Goal: Transaction & Acquisition: Purchase product/service

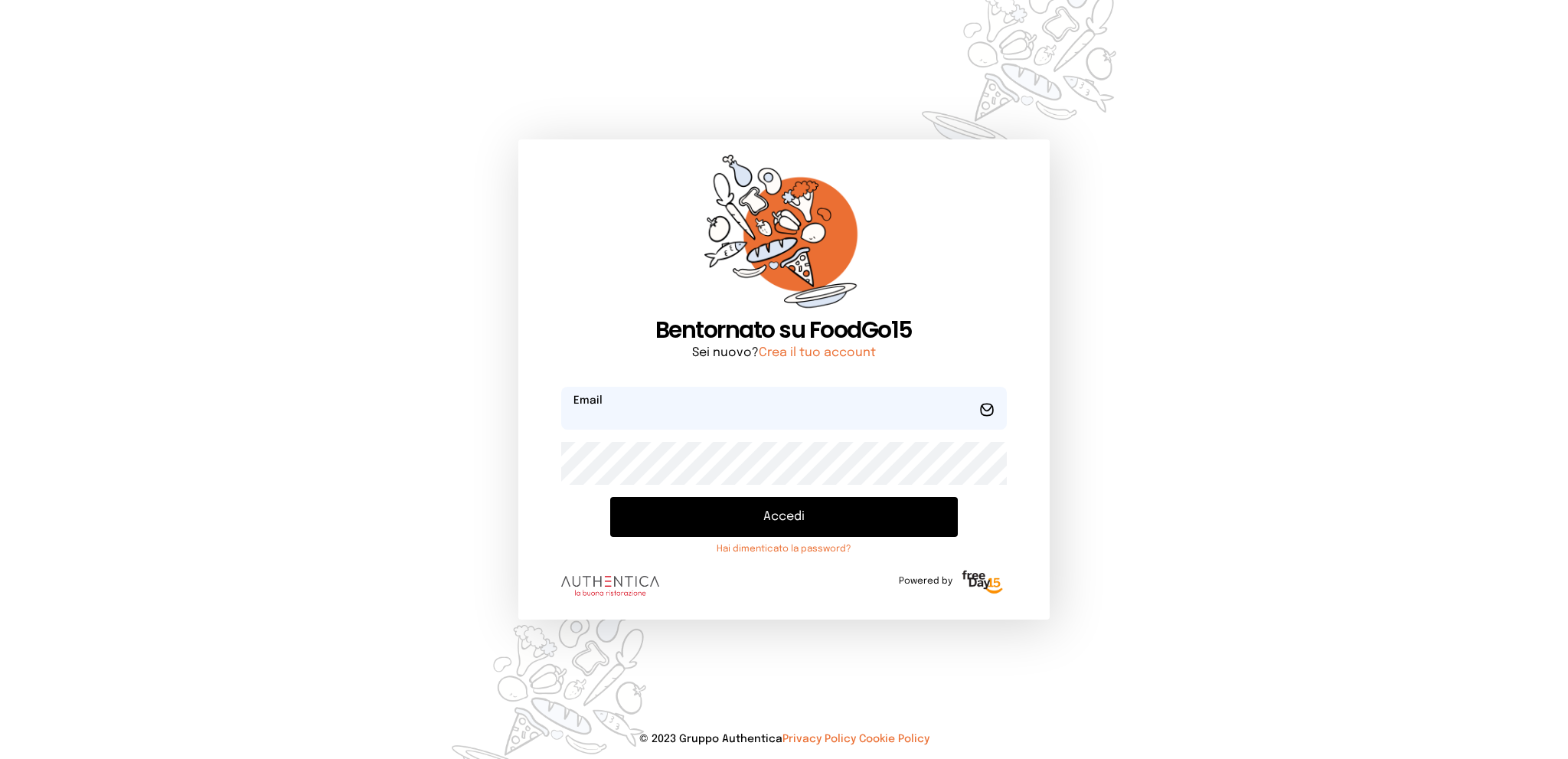
type input "**********"
click at [735, 522] on button "Accedi" at bounding box center [784, 517] width 347 height 40
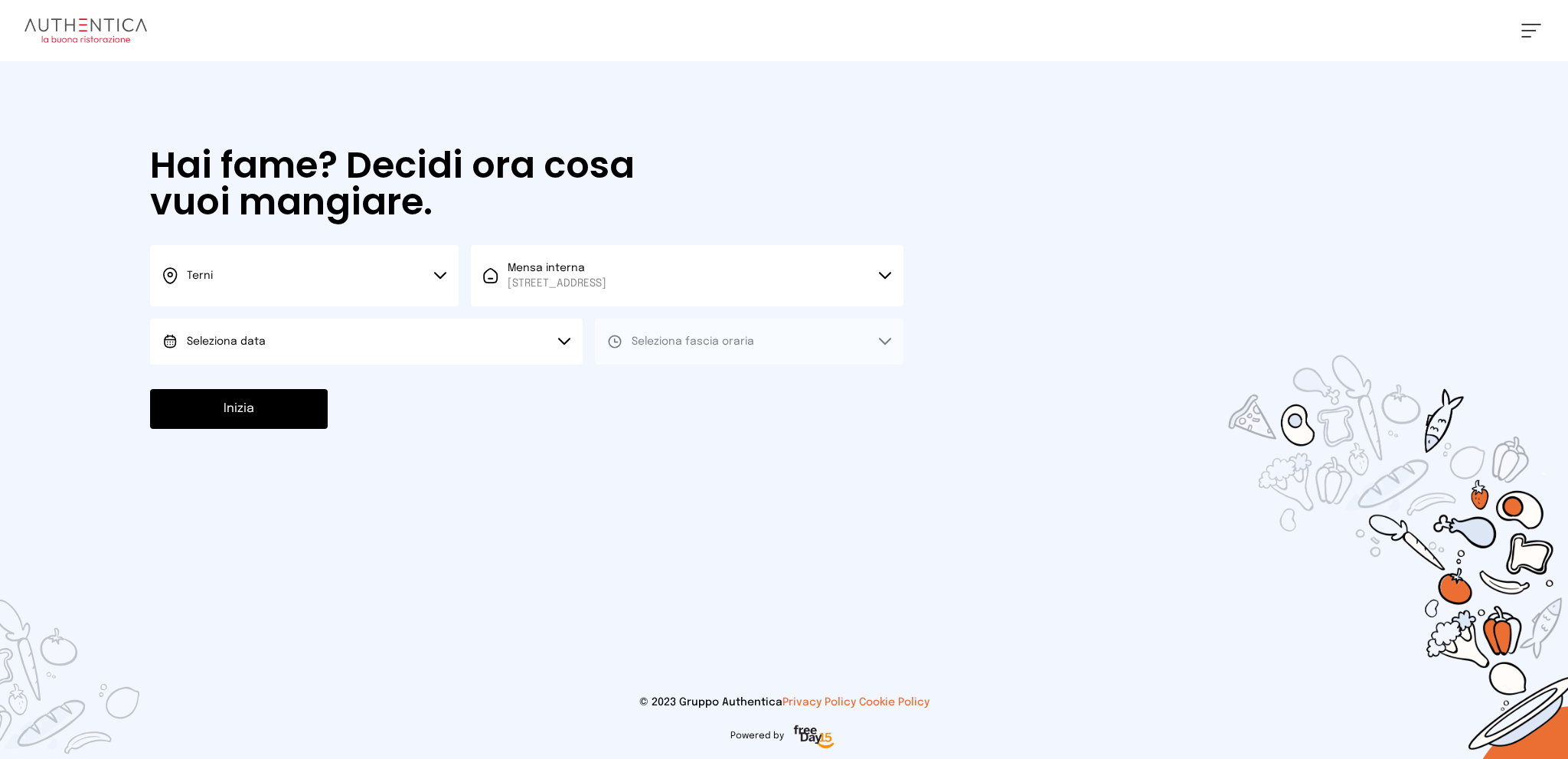
click at [444, 341] on button "Seleziona data" at bounding box center [367, 341] width 433 height 46
click at [427, 383] on li "[DATE], [DATE]" at bounding box center [367, 385] width 433 height 40
click at [683, 340] on span "Seleziona fascia oraria" at bounding box center [693, 341] width 123 height 11
click at [671, 380] on li "Pranzo" at bounding box center [748, 385] width 308 height 40
click at [269, 412] on button "Inizia" at bounding box center [239, 410] width 178 height 40
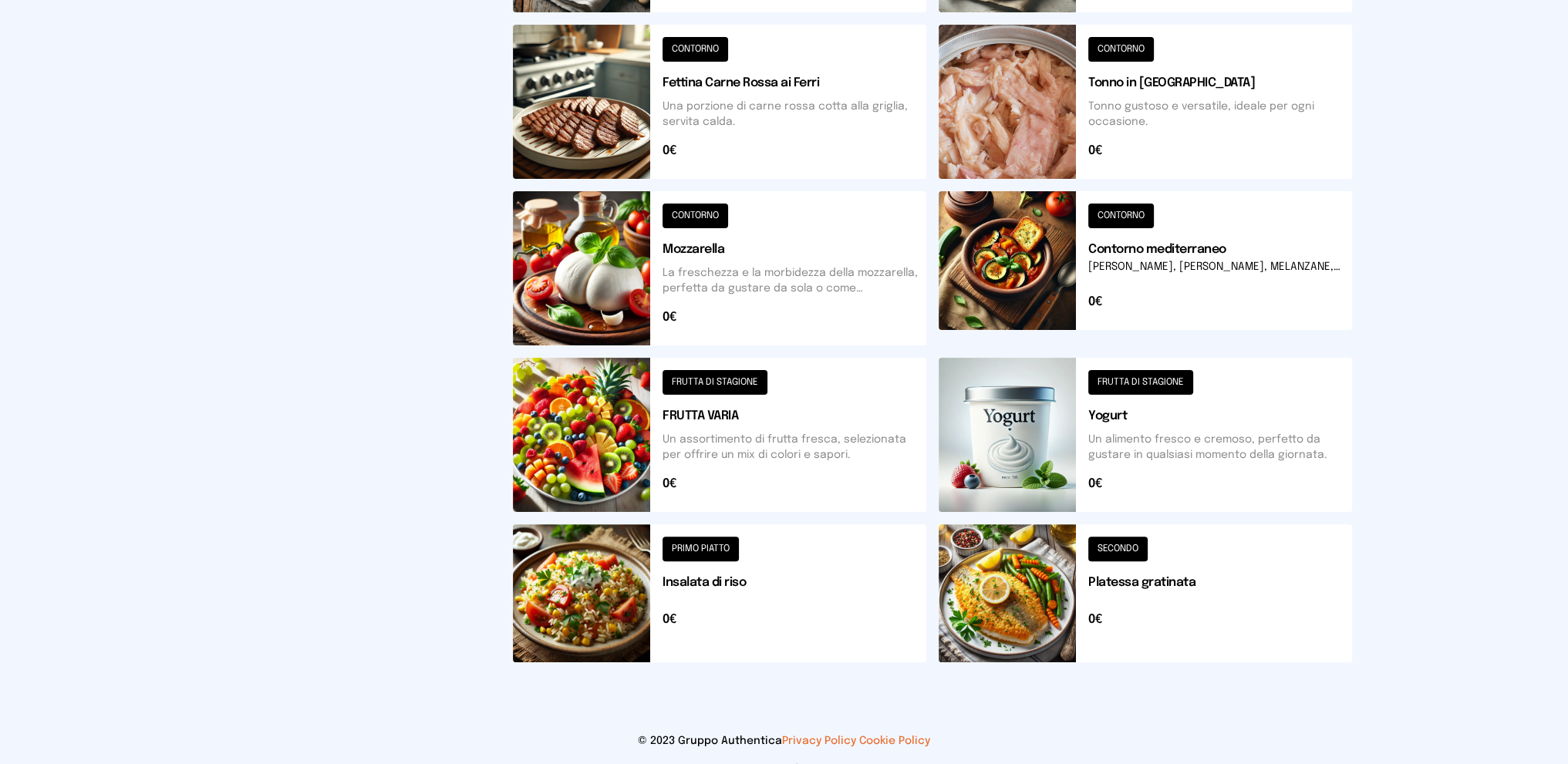
scroll to position [496, 0]
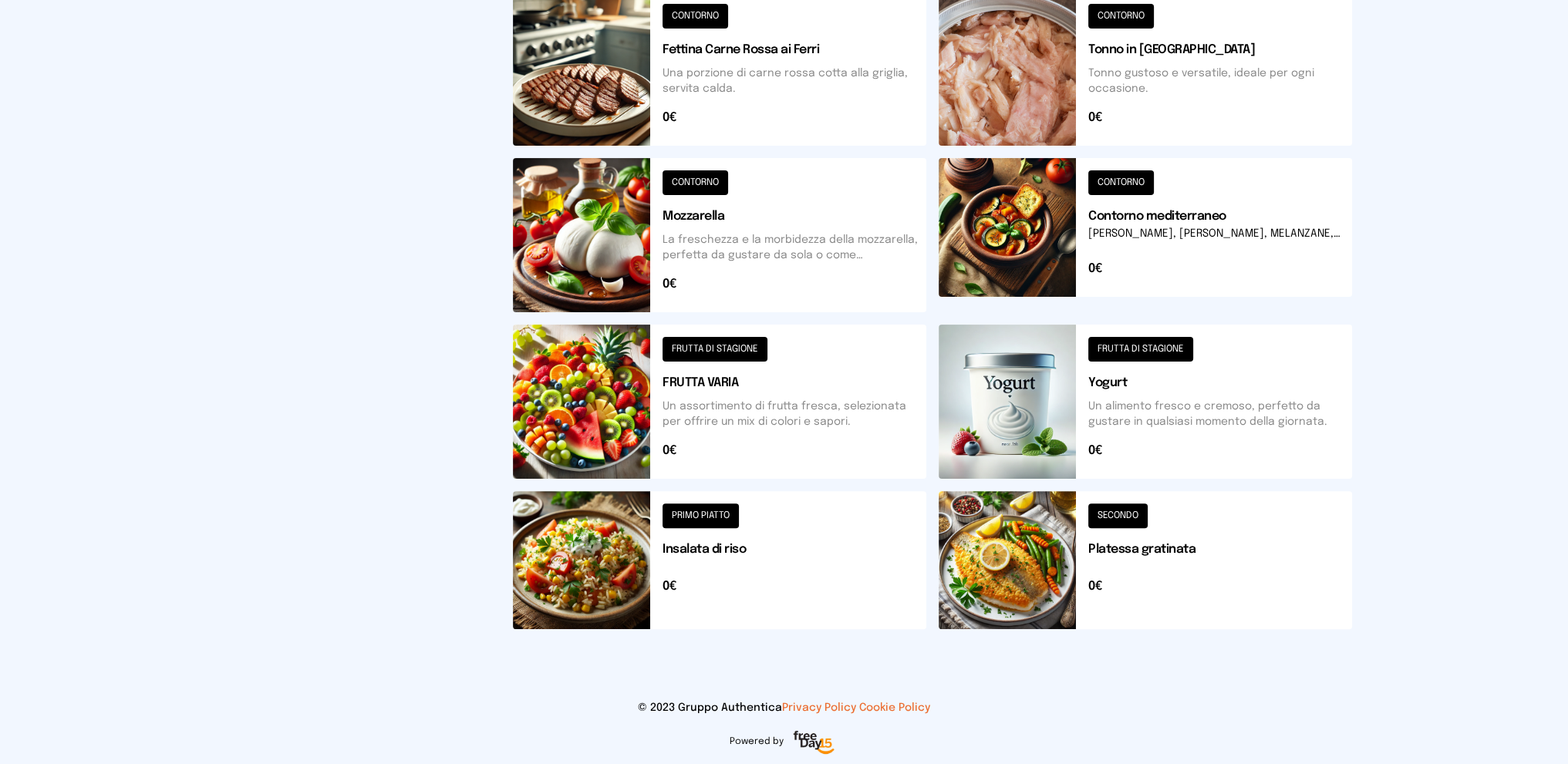
click at [766, 540] on button at bounding box center [719, 560] width 413 height 138
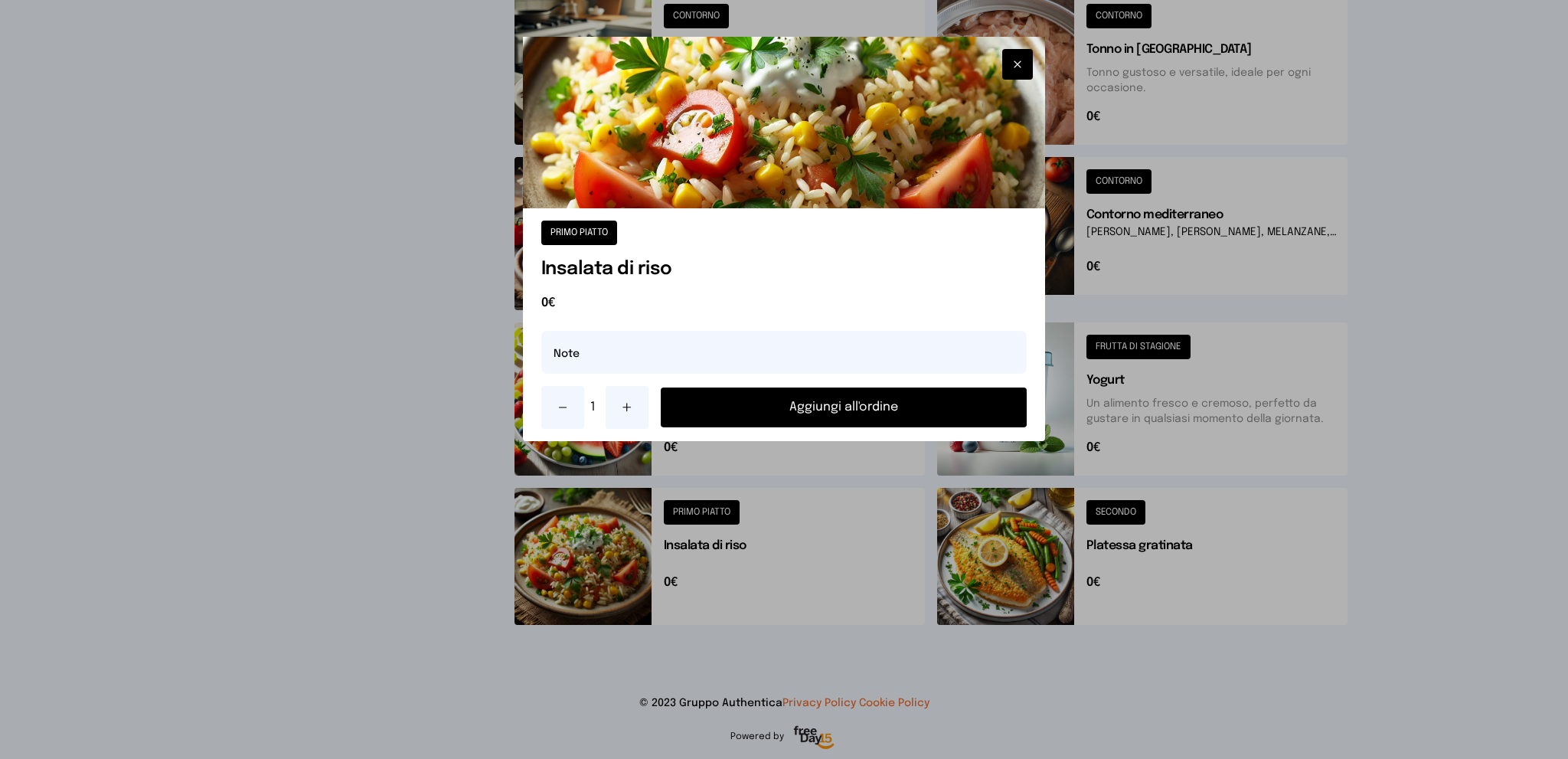
click at [820, 406] on button "Aggiungi all'ordine" at bounding box center [844, 408] width 367 height 40
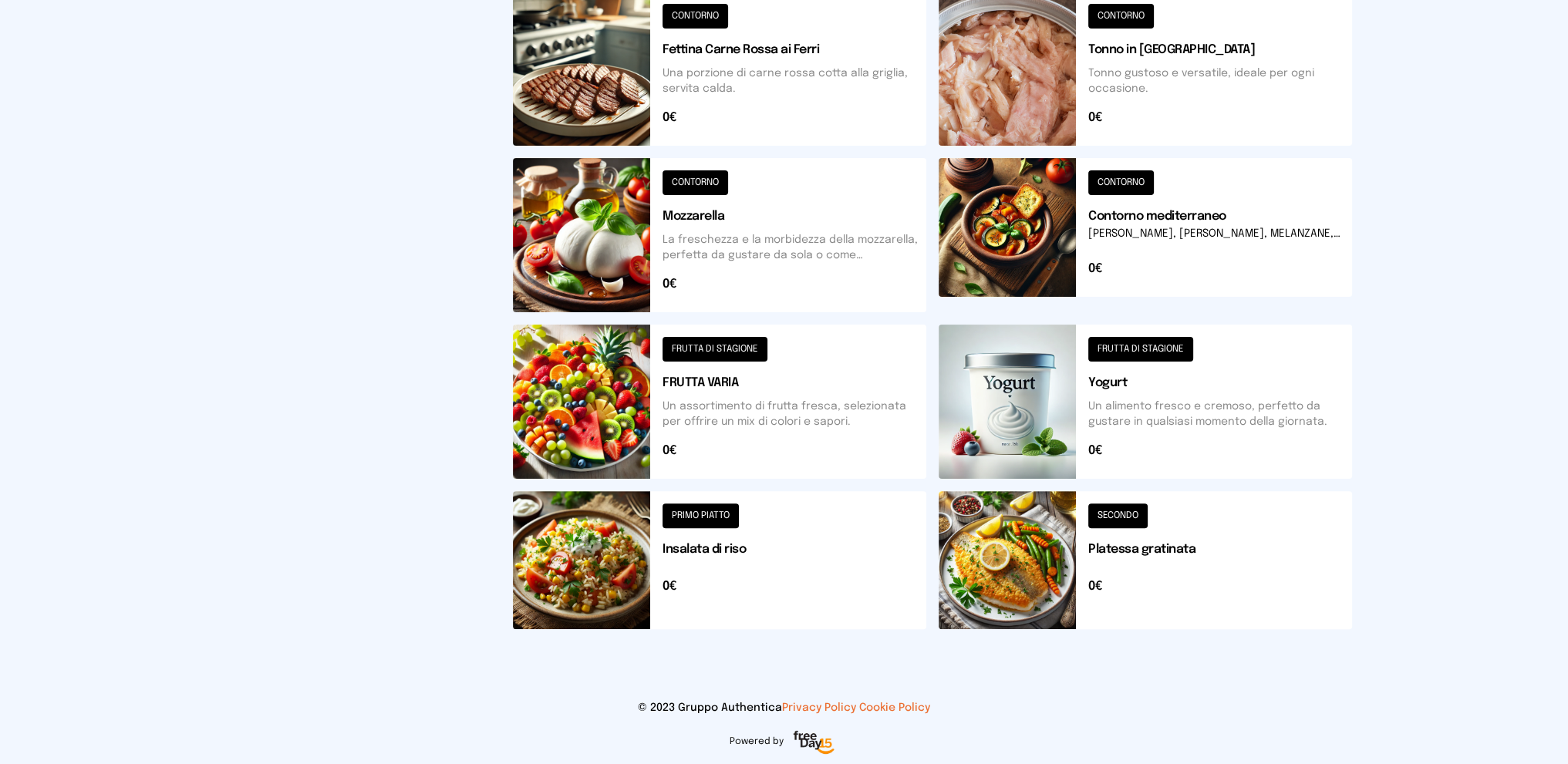
click at [1204, 579] on button at bounding box center [1145, 560] width 413 height 138
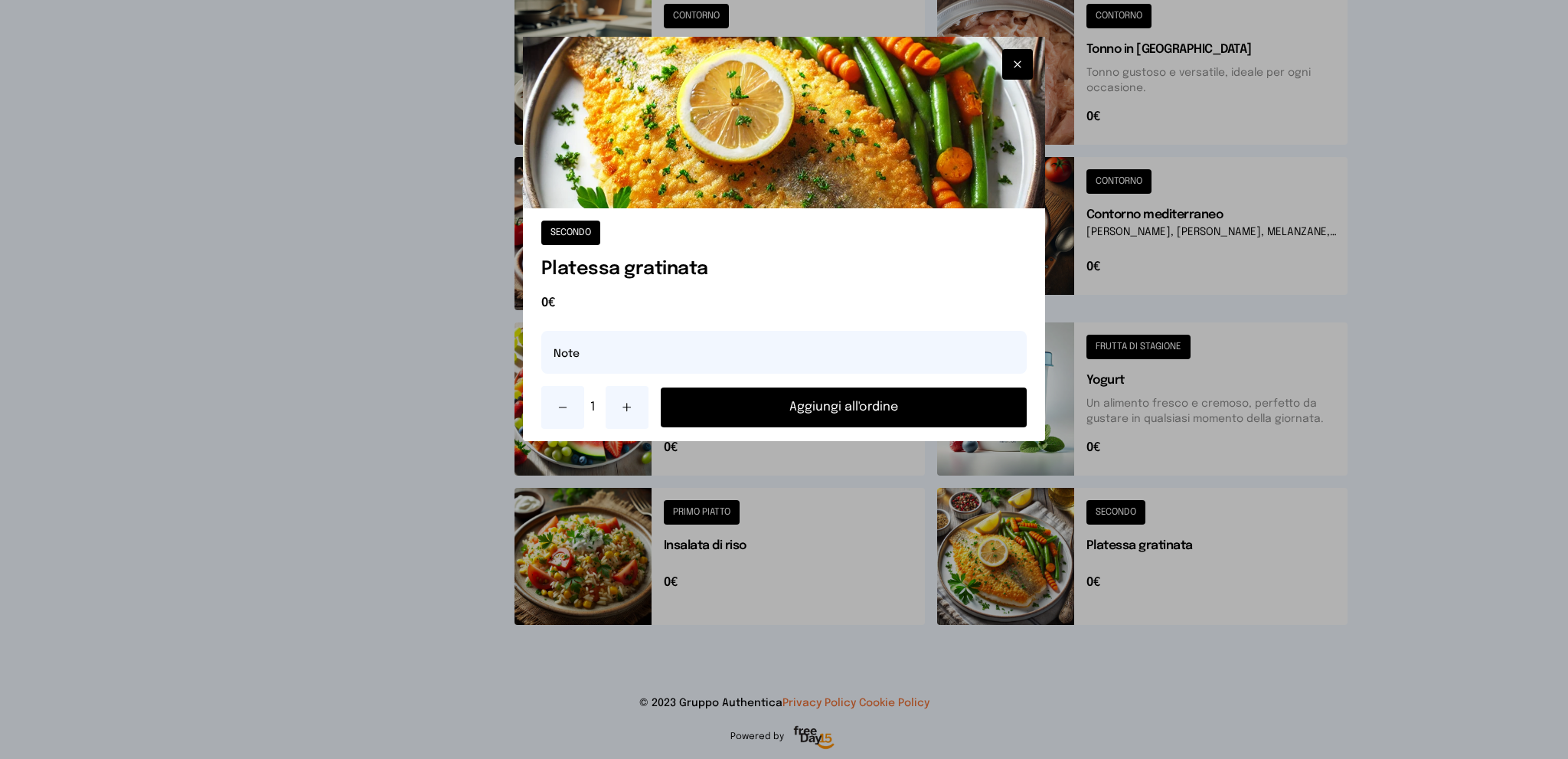
click at [880, 405] on button "Aggiungi all'ordine" at bounding box center [844, 408] width 367 height 40
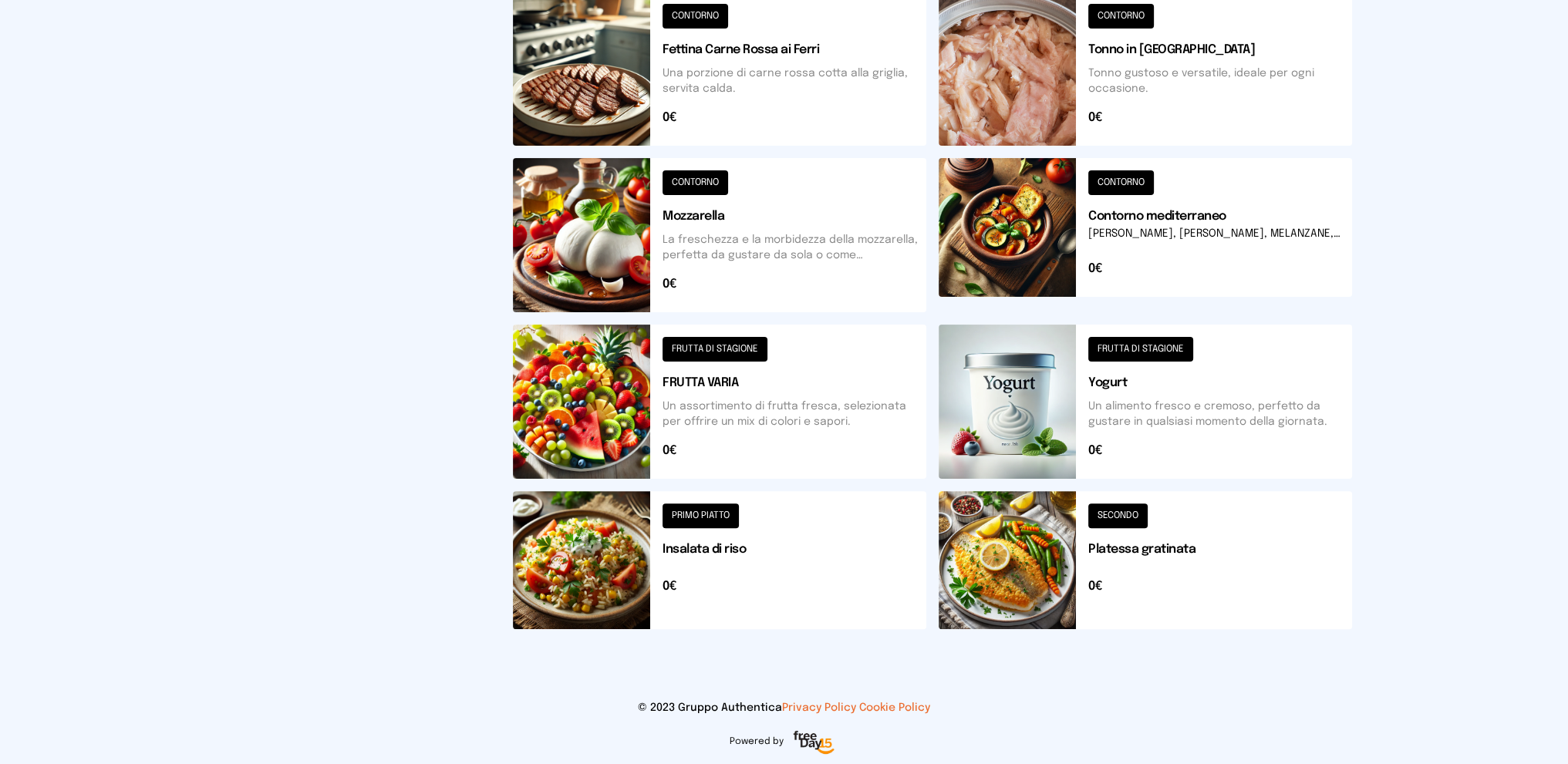
click at [1181, 234] on button at bounding box center [1145, 235] width 413 height 154
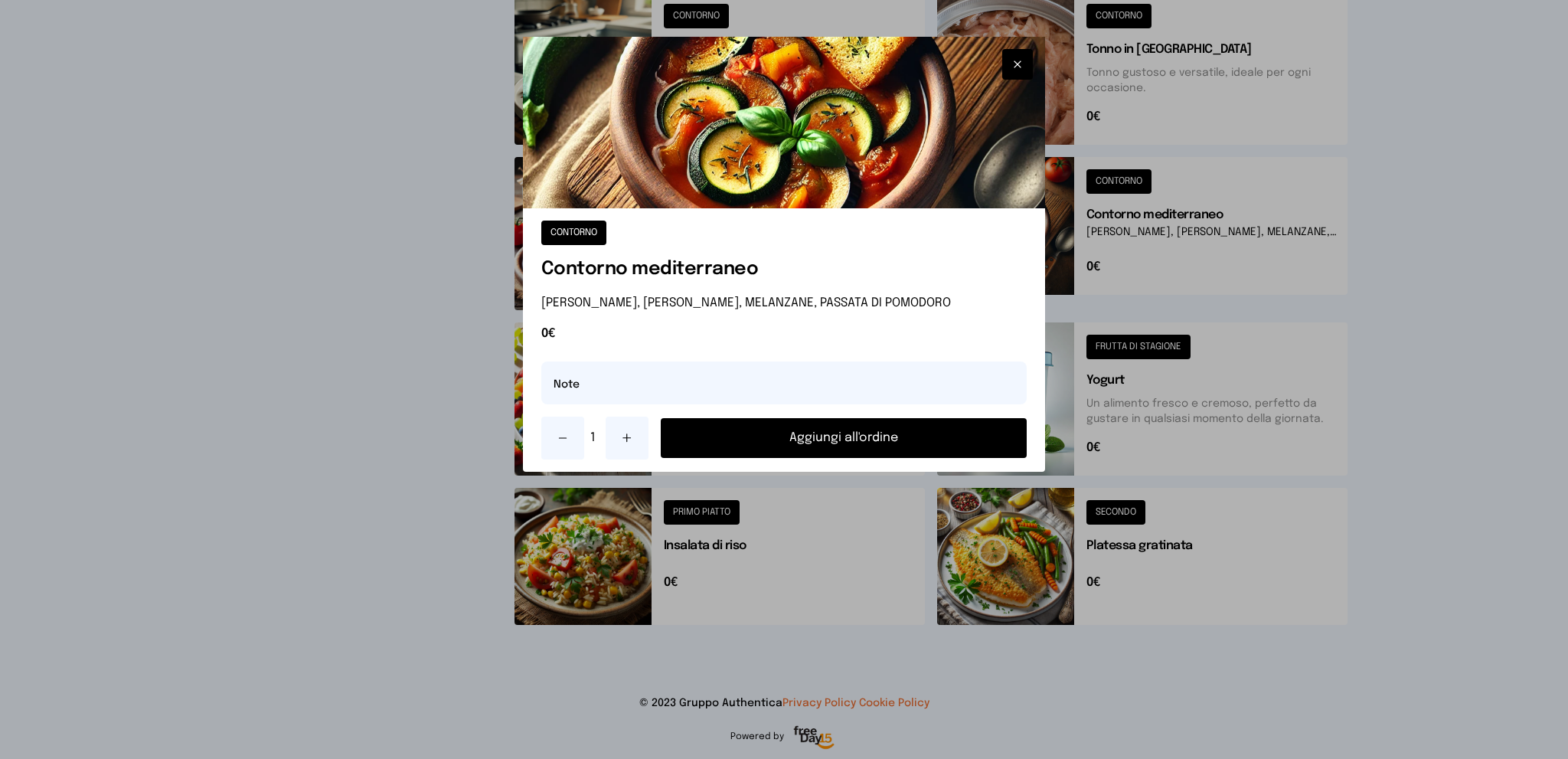
click at [826, 433] on button "Aggiungi all'ordine" at bounding box center [844, 438] width 367 height 40
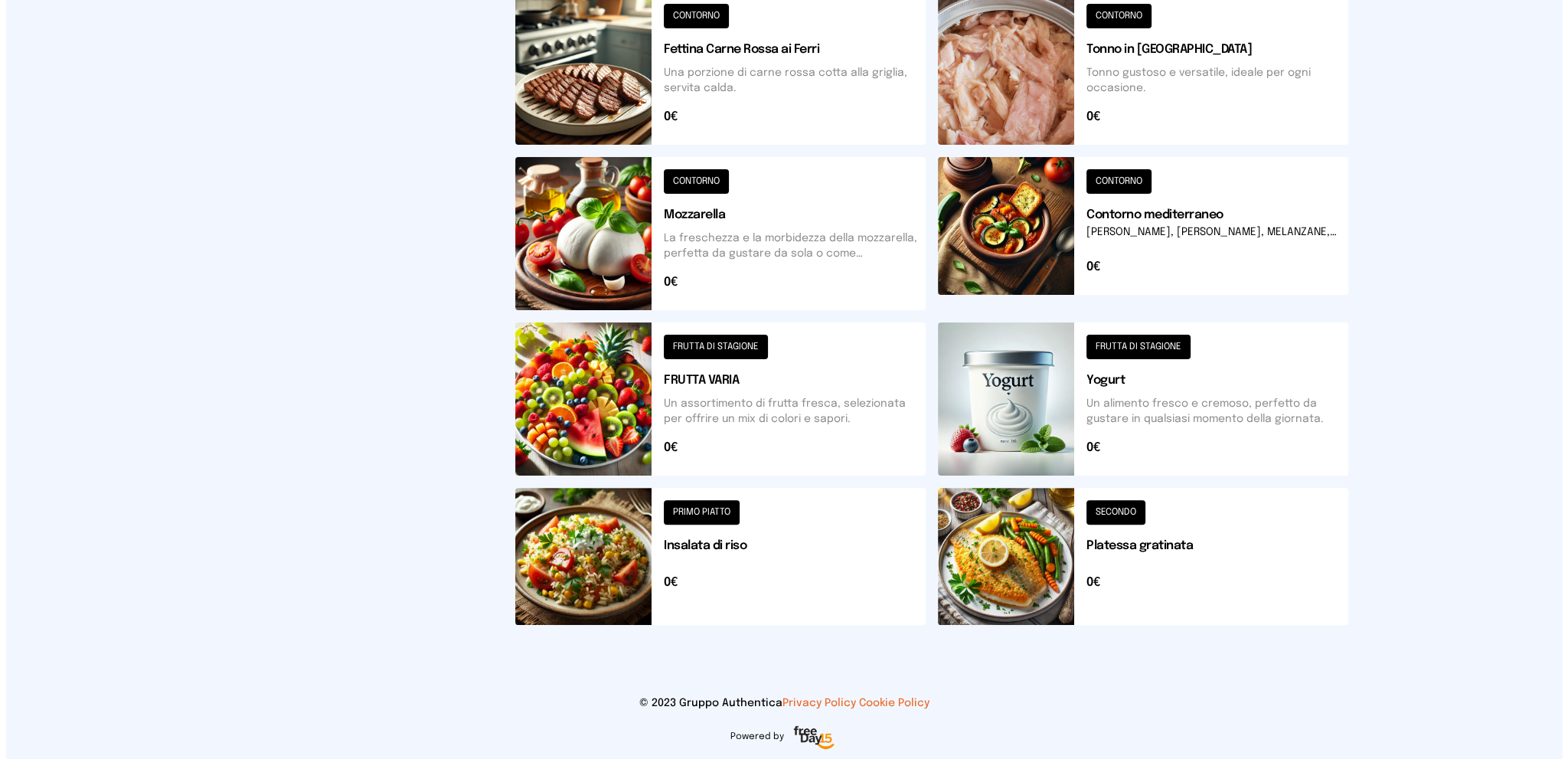
scroll to position [0, 0]
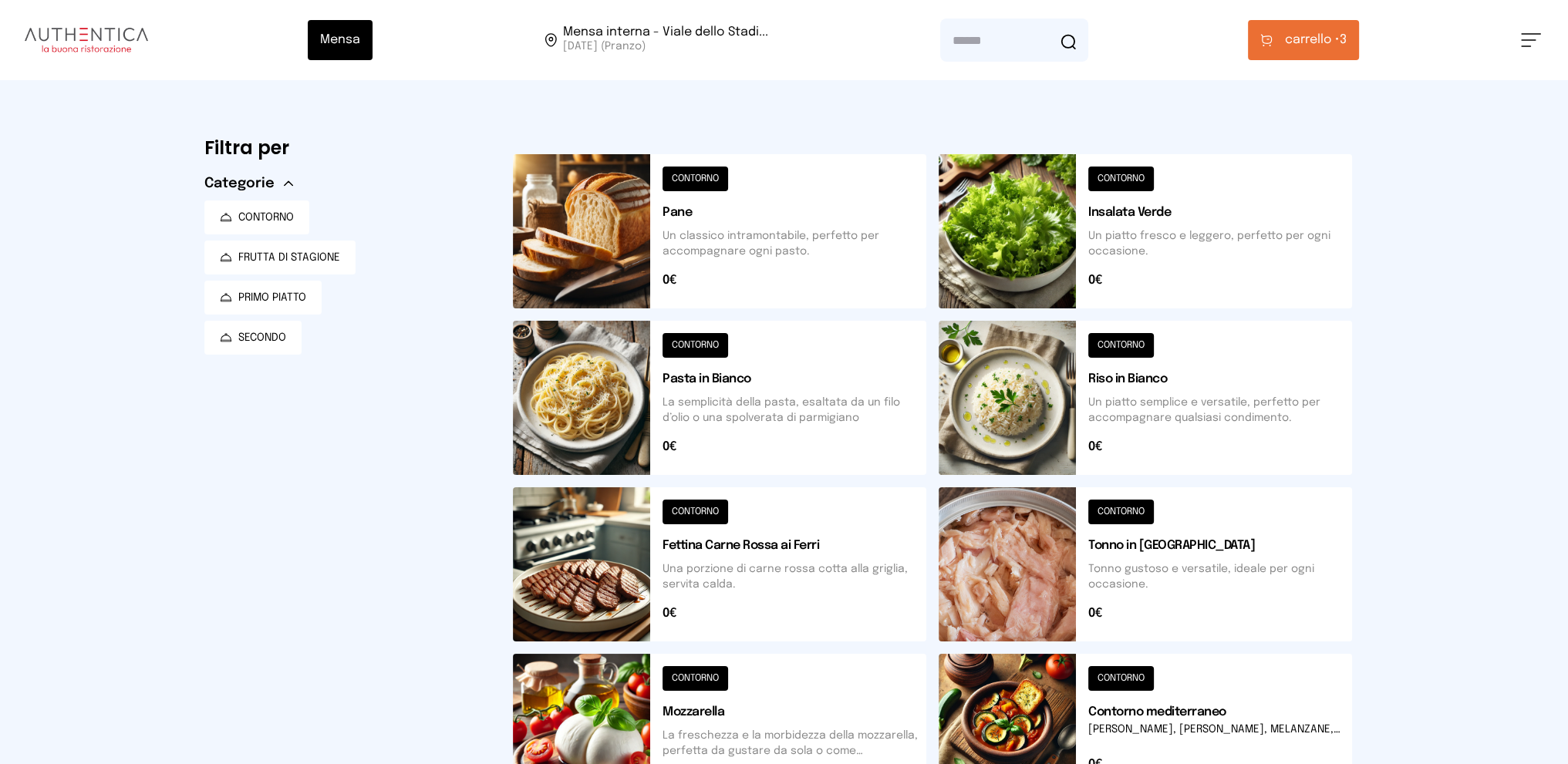
click at [1278, 35] on button "carrello • 3" at bounding box center [1303, 40] width 111 height 40
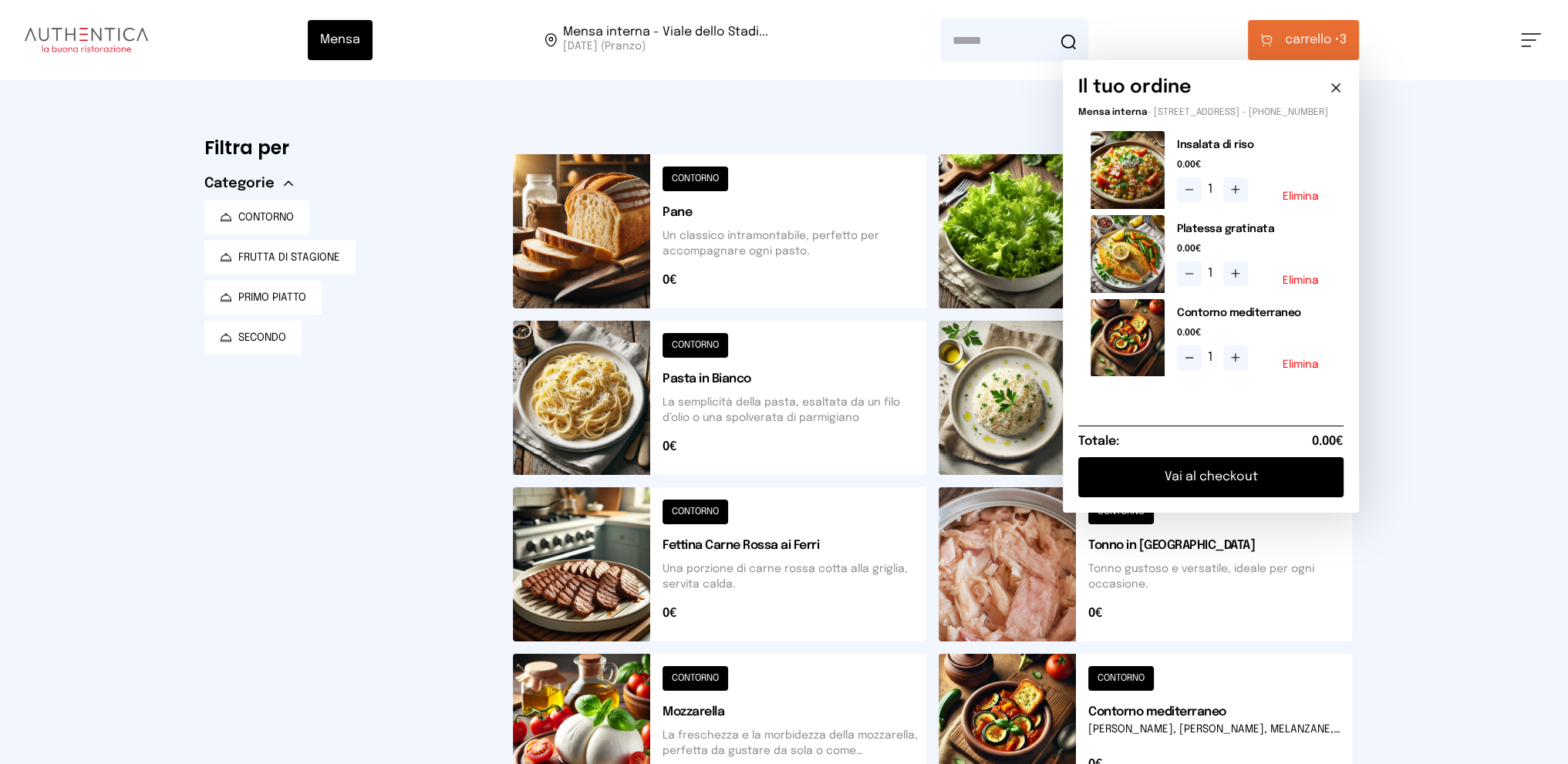
click at [1175, 485] on button "Vai al checkout" at bounding box center [1210, 478] width 265 height 40
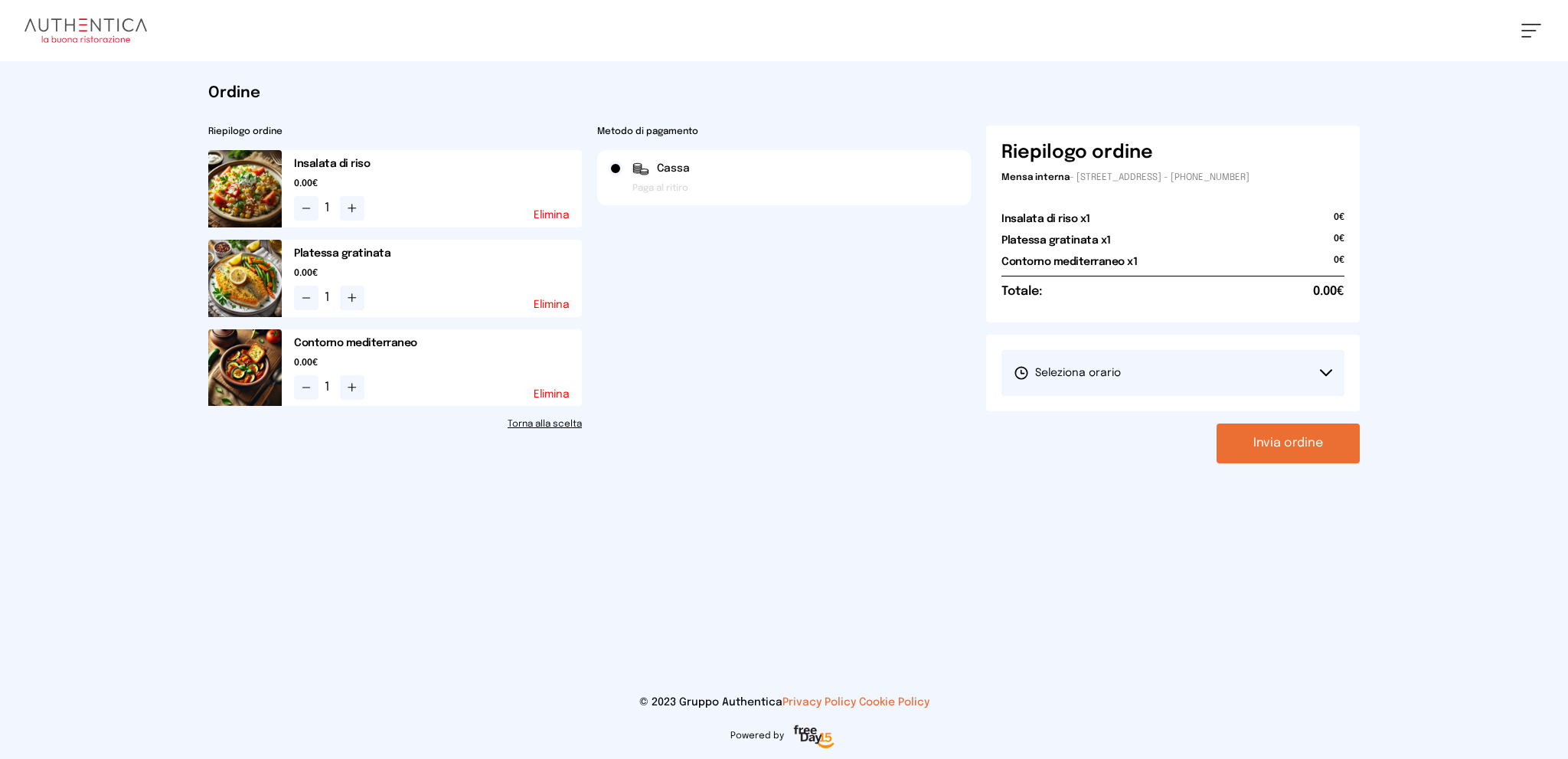
click at [1152, 366] on button "Seleziona orario" at bounding box center [1173, 373] width 343 height 46
click at [1129, 415] on li "1° Turno (13:00 - 15:00)" at bounding box center [1173, 416] width 343 height 40
click at [1248, 438] on button "Invia ordine" at bounding box center [1288, 444] width 143 height 40
